Goal: Task Accomplishment & Management: Manage account settings

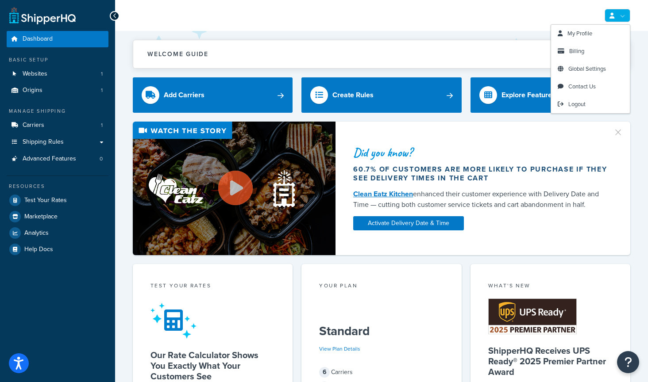
click at [617, 19] on link at bounding box center [617, 15] width 26 height 13
click at [578, 33] on span "My Profile" at bounding box center [579, 33] width 25 height 8
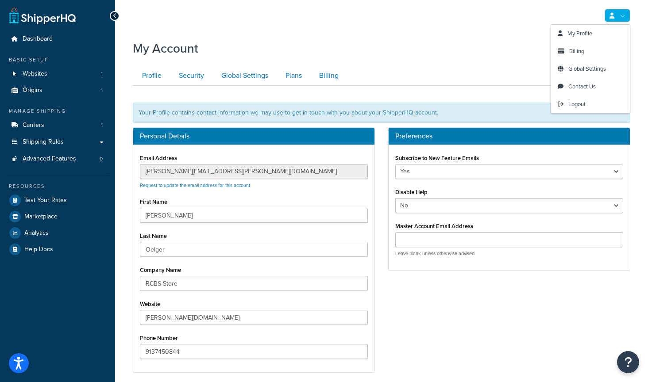
click at [624, 21] on link at bounding box center [617, 15] width 26 height 13
click at [589, 68] on span "Global Settings" at bounding box center [587, 69] width 38 height 8
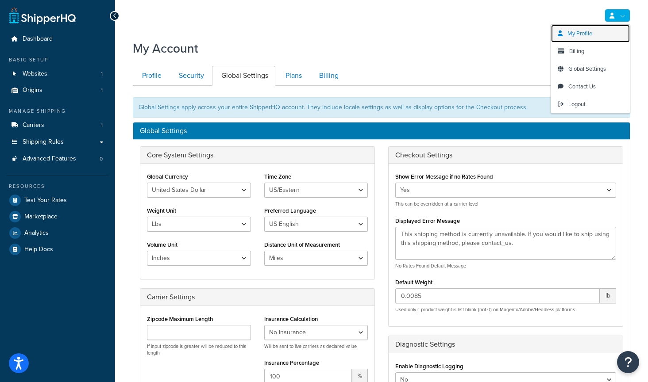
click at [584, 34] on span "My Profile" at bounding box center [579, 33] width 25 height 8
